Goal: Task Accomplishment & Management: Manage account settings

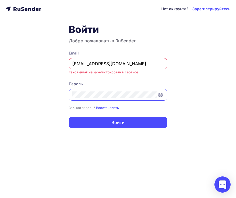
click at [160, 97] on icon at bounding box center [160, 95] width 6 height 6
click at [139, 65] on input "[EMAIL_ADDRESS][DOMAIN_NAME]" at bounding box center [118, 63] width 92 height 6
type input "[EMAIL_ADDRESS][DOMAIN_NAME]"
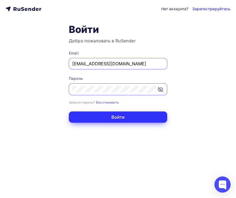
click at [124, 115] on button "Войти" at bounding box center [118, 116] width 99 height 11
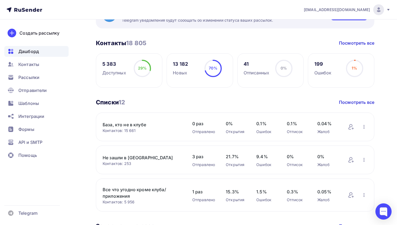
scroll to position [25, 0]
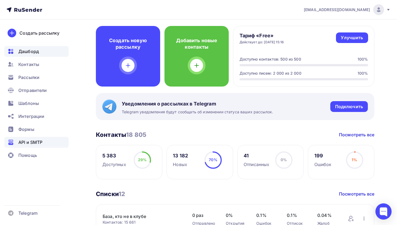
click at [38, 142] on span "API и SMTP" at bounding box center [30, 142] width 24 height 6
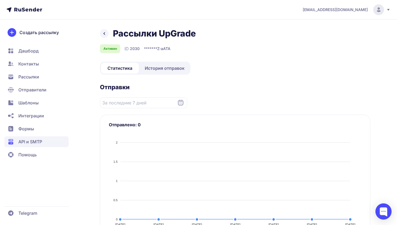
click at [155, 69] on span "История отправок" at bounding box center [165, 68] width 40 height 6
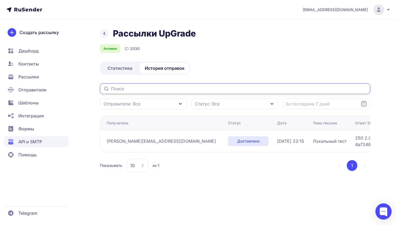
click at [138, 91] on input "text" at bounding box center [235, 88] width 270 height 11
paste input "romanukvera49@gmail.com"
type input "romanukvera49@gmail.com"
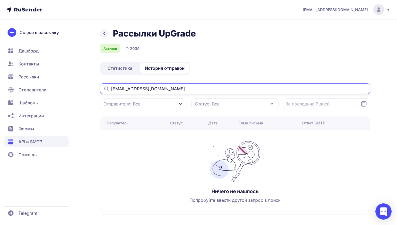
click at [171, 90] on input "romanukvera49@gmail.com" at bounding box center [235, 88] width 270 height 11
click at [176, 101] on div "Отправители: Все" at bounding box center [143, 103] width 87 height 11
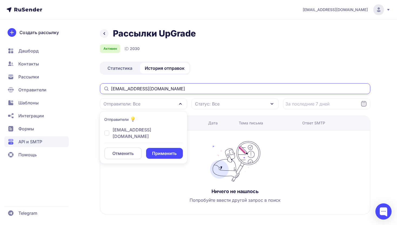
click at [175, 94] on input "romanukvera49@gmail.com" at bounding box center [235, 88] width 270 height 11
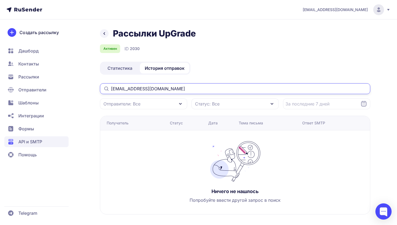
click at [175, 94] on input "romanukvera49@gmail.com" at bounding box center [235, 88] width 270 height 11
click at [167, 91] on input "romanukvera49@gmail.com" at bounding box center [235, 88] width 270 height 11
click at [164, 100] on div "Отправители: Все" at bounding box center [143, 103] width 87 height 11
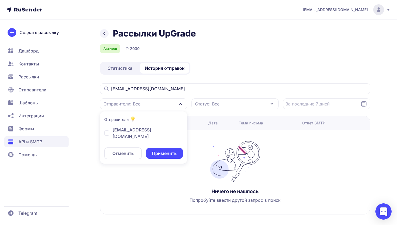
click at [105, 127] on div "[EMAIL_ADDRESS][DOMAIN_NAME]" at bounding box center [143, 132] width 79 height 13
checkbox input "true"
click at [148, 148] on button "Применить" at bounding box center [164, 153] width 37 height 11
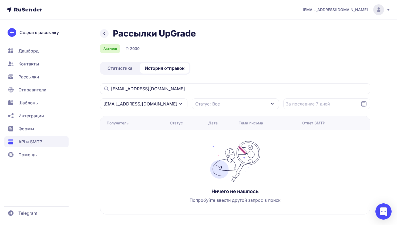
scroll to position [2, 0]
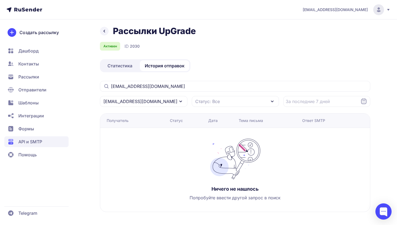
click at [47, 141] on span "API и SMTP" at bounding box center [36, 141] width 64 height 11
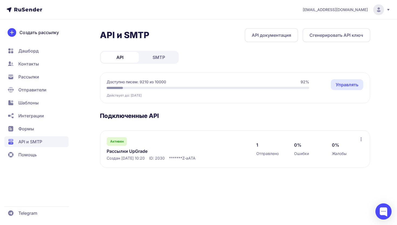
click at [121, 151] on link "Рассылки UpGrade" at bounding box center [162, 151] width 111 height 6
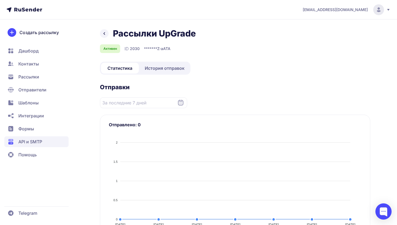
click at [368, 8] on div "[EMAIL_ADDRESS][DOMAIN_NAME]" at bounding box center [347, 9] width 88 height 11
click at [347, 25] on link "Аккаунт" at bounding box center [341, 26] width 91 height 11
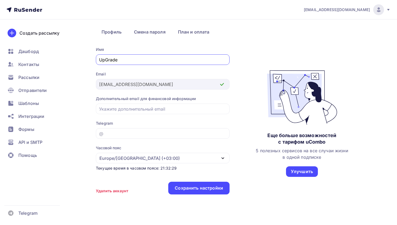
scroll to position [37, 0]
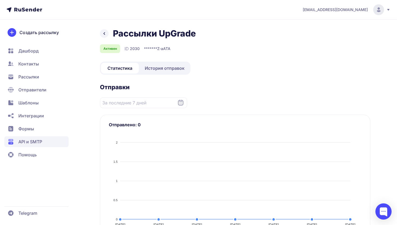
click at [385, 12] on div "[EMAIL_ADDRESS][DOMAIN_NAME]" at bounding box center [347, 9] width 88 height 11
click at [318, 51] on span "Выйти" at bounding box center [316, 51] width 13 height 6
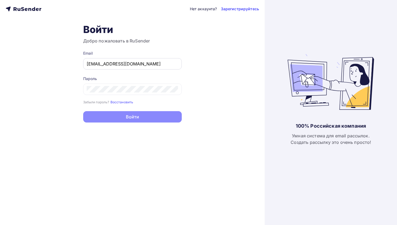
click at [133, 66] on input "[EMAIL_ADDRESS][DOMAIN_NAME]" at bounding box center [133, 63] width 92 height 6
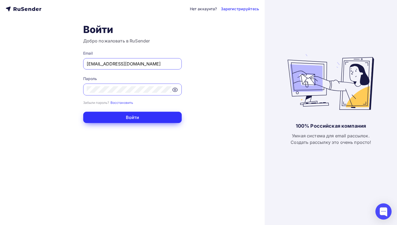
click at [136, 116] on button "Войти" at bounding box center [132, 116] width 99 height 11
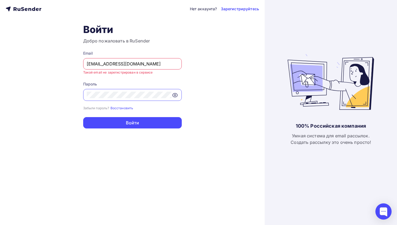
click at [138, 66] on input "[EMAIL_ADDRESS][DOMAIN_NAME]" at bounding box center [133, 63] width 92 height 6
click at [72, 84] on div "Нет аккаунта? Зарегистрируйтесь Войти Добро пожаловать в RuSender Email [EMAIL_…" at bounding box center [132, 112] width 265 height 225
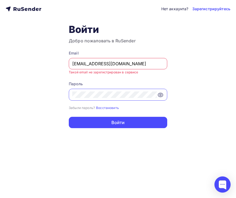
click at [134, 63] on input "[EMAIL_ADDRESS][DOMAIN_NAME]" at bounding box center [118, 63] width 92 height 6
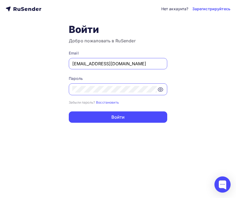
click at [95, 65] on input "[EMAIL_ADDRESS][DOMAIN_NAME]" at bounding box center [118, 63] width 92 height 6
type input "[EMAIL_ADDRESS][DOMAIN_NAME]"
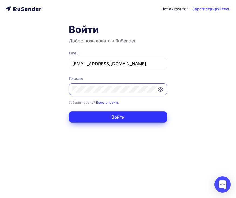
click at [134, 114] on button "Войти" at bounding box center [118, 116] width 99 height 11
